Goal: Task Accomplishment & Management: Manage account settings

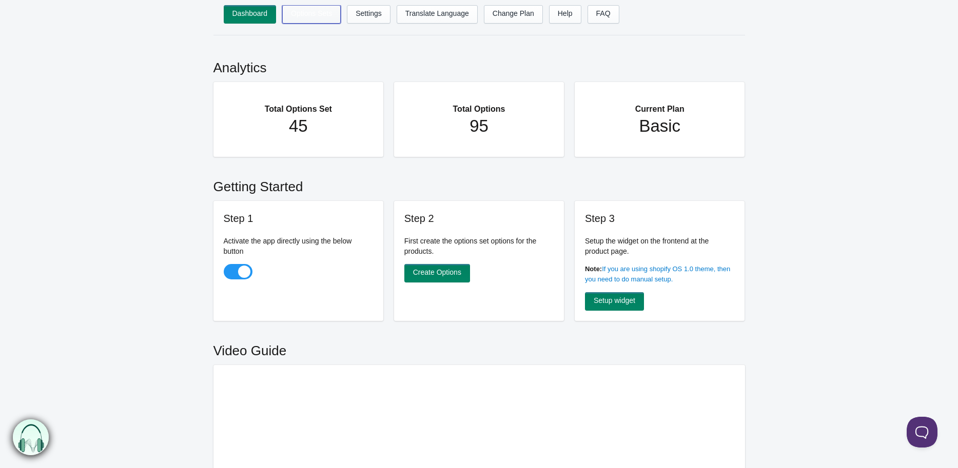
click at [312, 12] on link "Options Sets" at bounding box center [311, 14] width 58 height 18
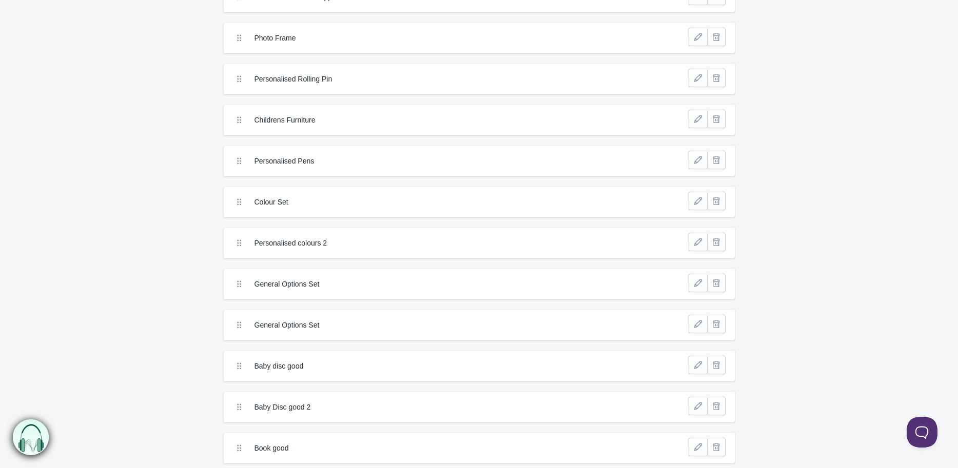
scroll to position [166, 0]
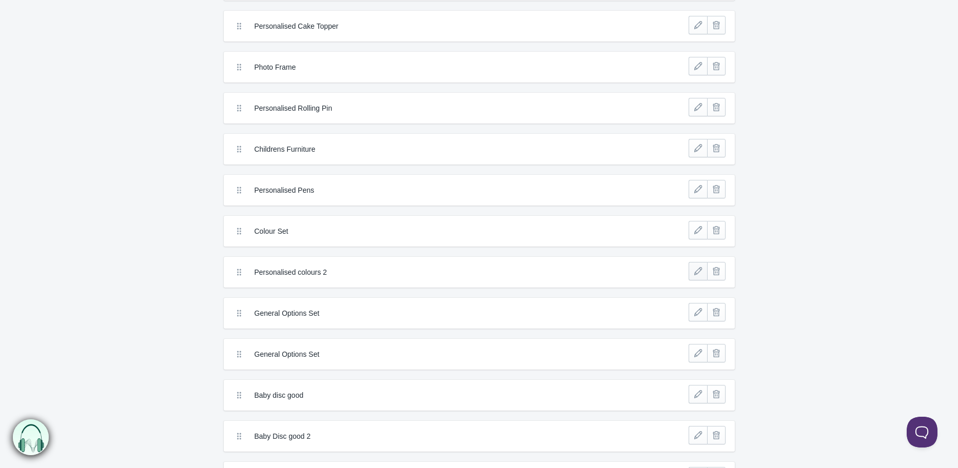
click at [695, 268] on link at bounding box center [697, 271] width 18 height 18
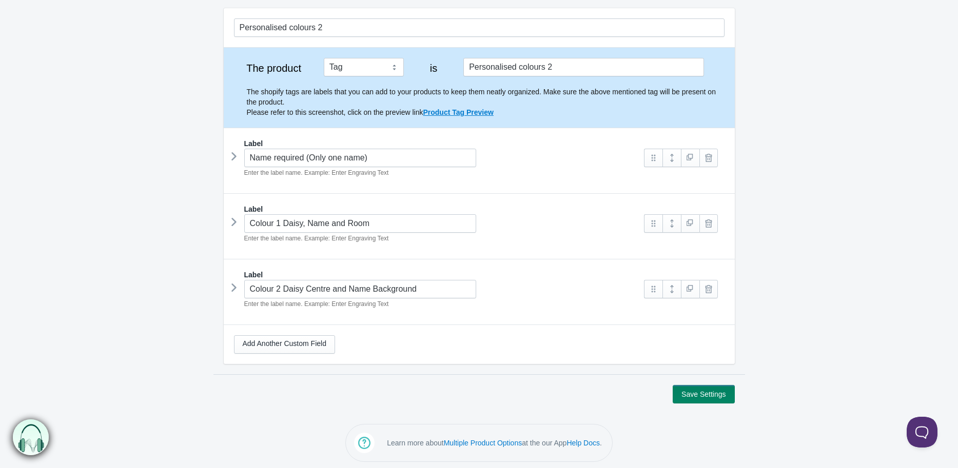
scroll to position [94, 0]
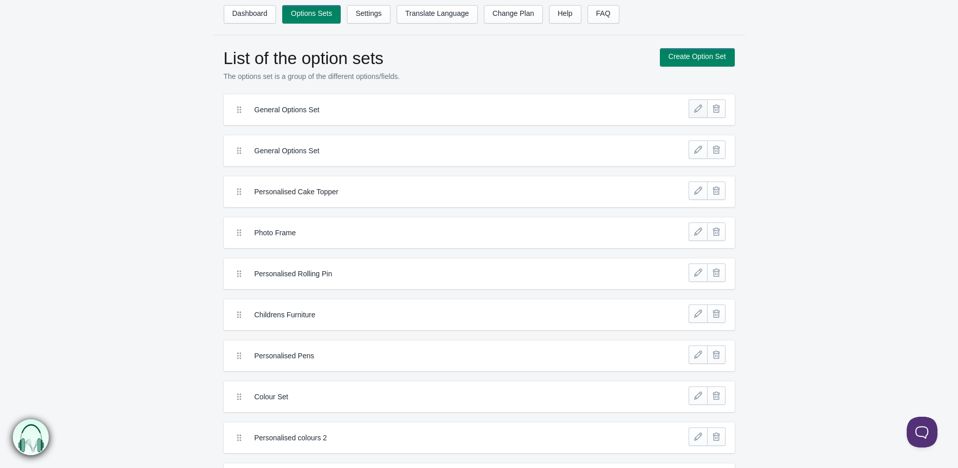
click at [696, 109] on link at bounding box center [697, 109] width 18 height 18
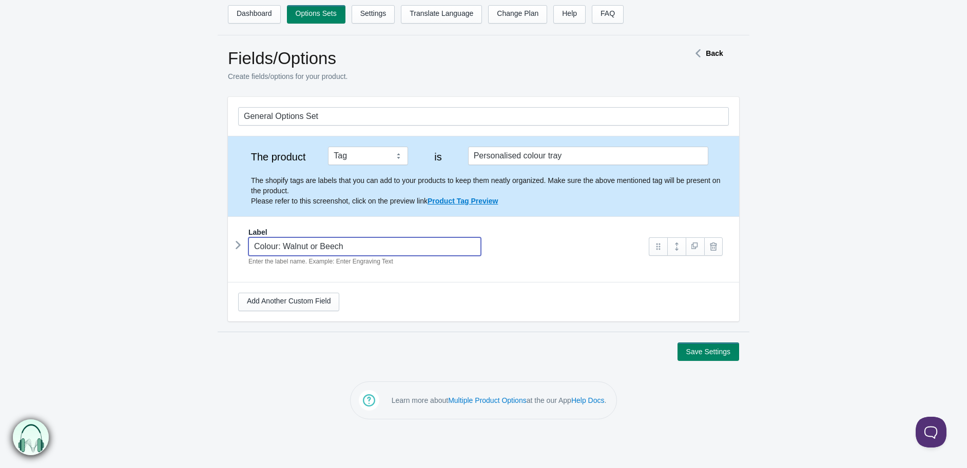
drag, startPoint x: 370, startPoint y: 247, endPoint x: 36, endPoint y: 228, distance: 334.0
click at [36, 228] on form "General Options Set The product Tag Vendor Type URL Handle All Products is Labe…" at bounding box center [483, 229] width 967 height 264
type input "colour"
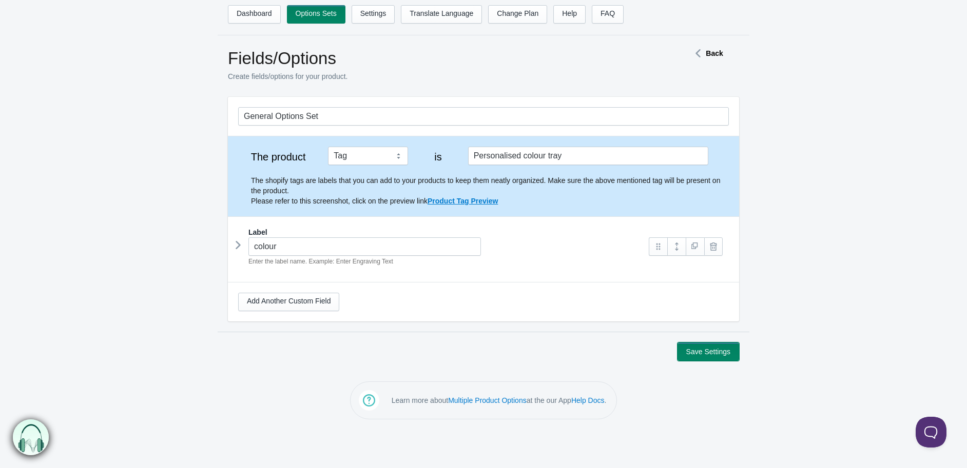
click at [690, 351] on button "Save Settings" at bounding box center [708, 352] width 62 height 18
drag, startPoint x: 247, startPoint y: 246, endPoint x: 12, endPoint y: 210, distance: 237.8
click at [88, 226] on form "General Options Set The product Tag Vendor Type URL Handle All Products is Labe…" at bounding box center [483, 229] width 967 height 264
type input "Colour"
click at [709, 357] on button "Save Settings" at bounding box center [708, 352] width 62 height 18
